Goal: Find specific page/section: Find specific page/section

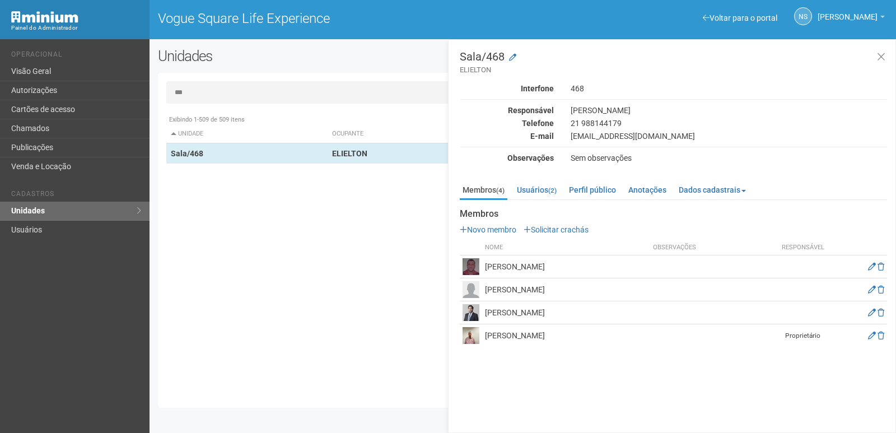
click at [230, 234] on div "Exibindo 1-509 de 509 itens Unidade Ocupante Categoria Perfil público Loja/101 …" at bounding box center [526, 254] width 721 height 290
click at [882, 59] on icon at bounding box center [881, 57] width 8 height 11
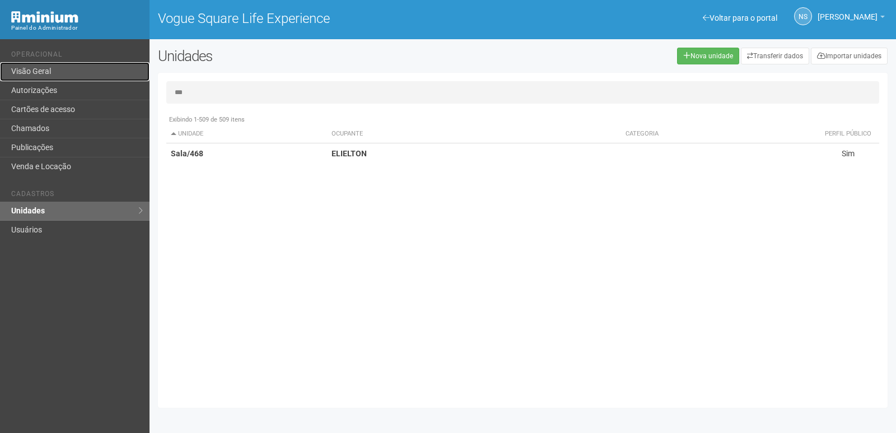
click at [87, 77] on link "Visão Geral" at bounding box center [75, 71] width 150 height 19
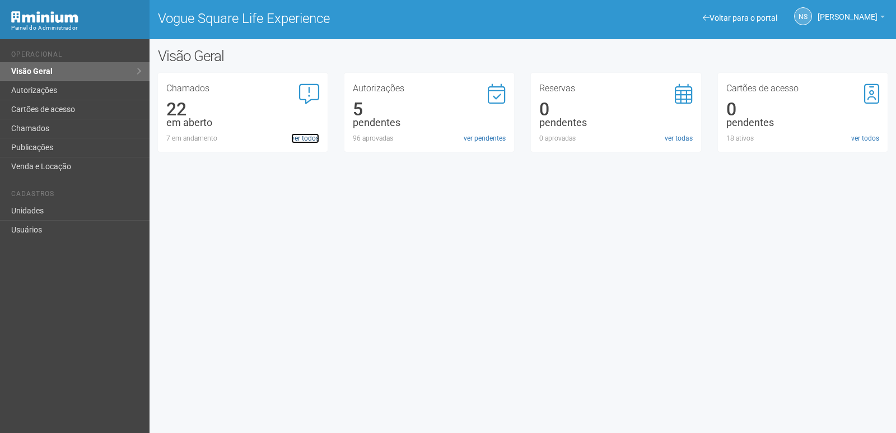
click at [301, 139] on link "ver todos" at bounding box center [305, 138] width 28 height 10
